Goal: Navigation & Orientation: Find specific page/section

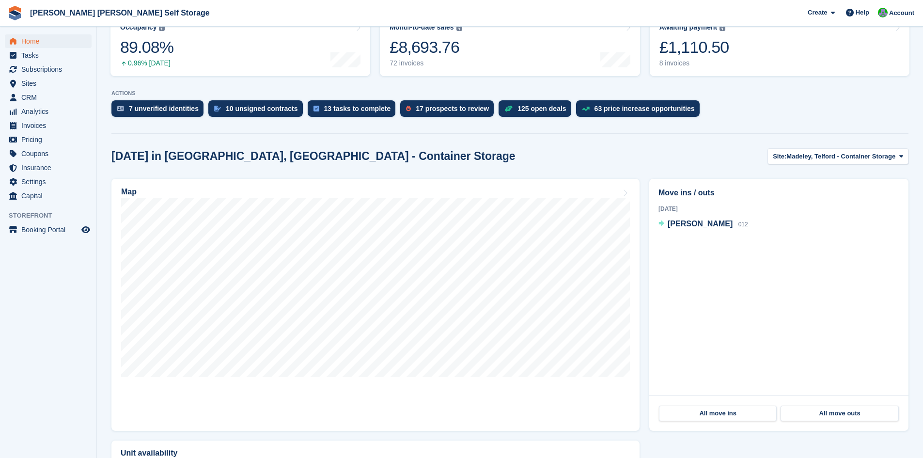
scroll to position [145, 0]
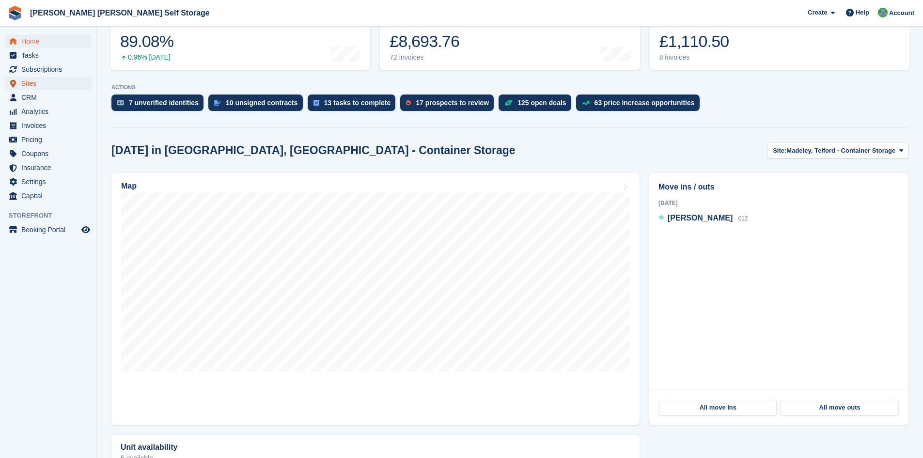
click at [24, 84] on span "Sites" at bounding box center [50, 84] width 58 height 14
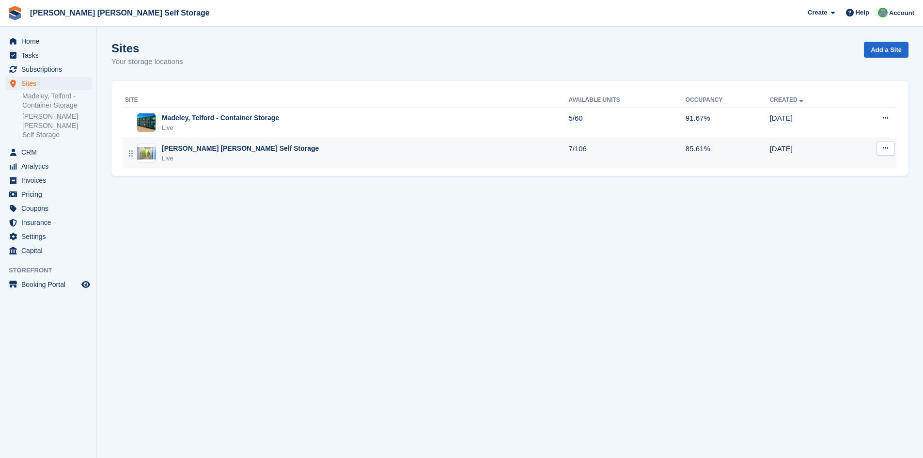
click at [240, 150] on div "[PERSON_NAME] [PERSON_NAME] Self Storage" at bounding box center [240, 148] width 157 height 10
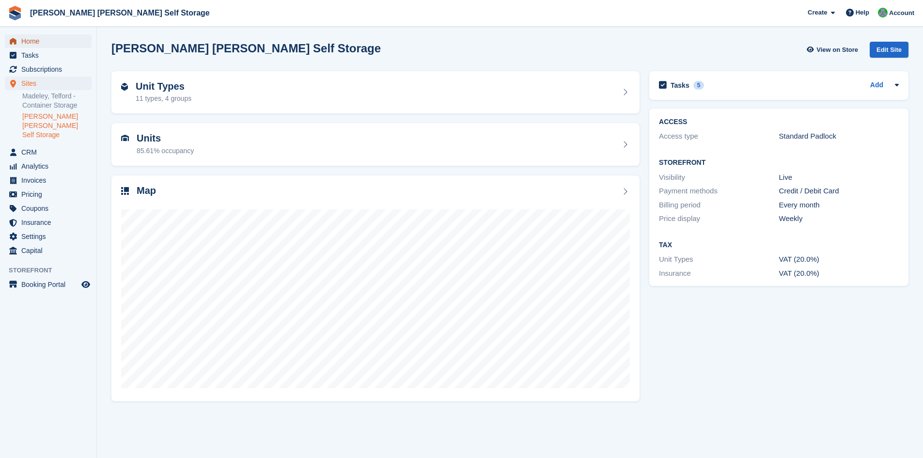
click at [31, 40] on span "Home" at bounding box center [50, 41] width 58 height 14
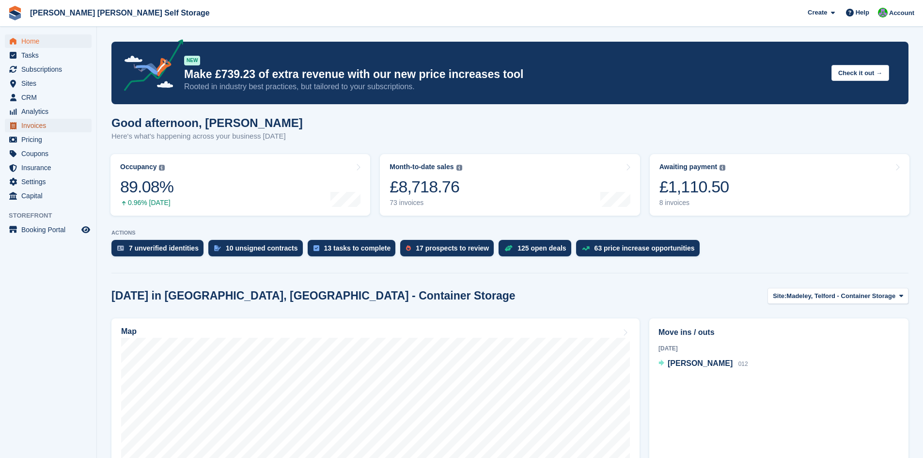
click at [36, 126] on span "Invoices" at bounding box center [50, 126] width 58 height 14
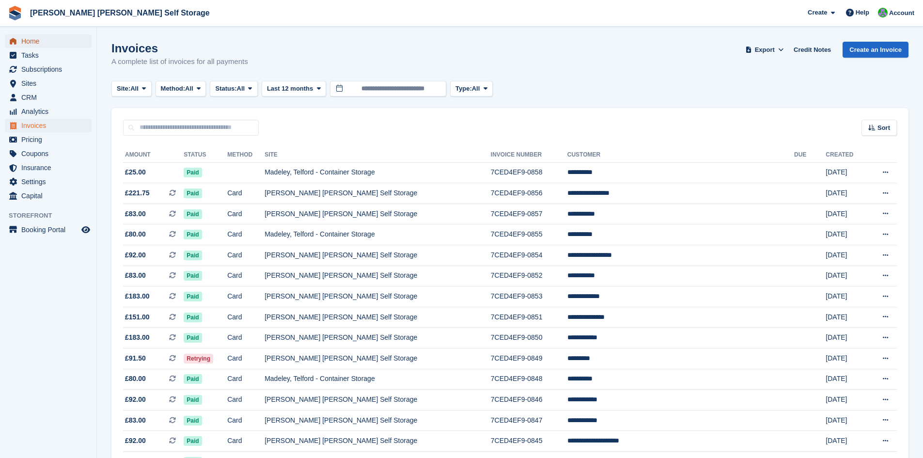
click at [23, 42] on span "Home" at bounding box center [50, 41] width 58 height 14
